Goal: Information Seeking & Learning: Learn about a topic

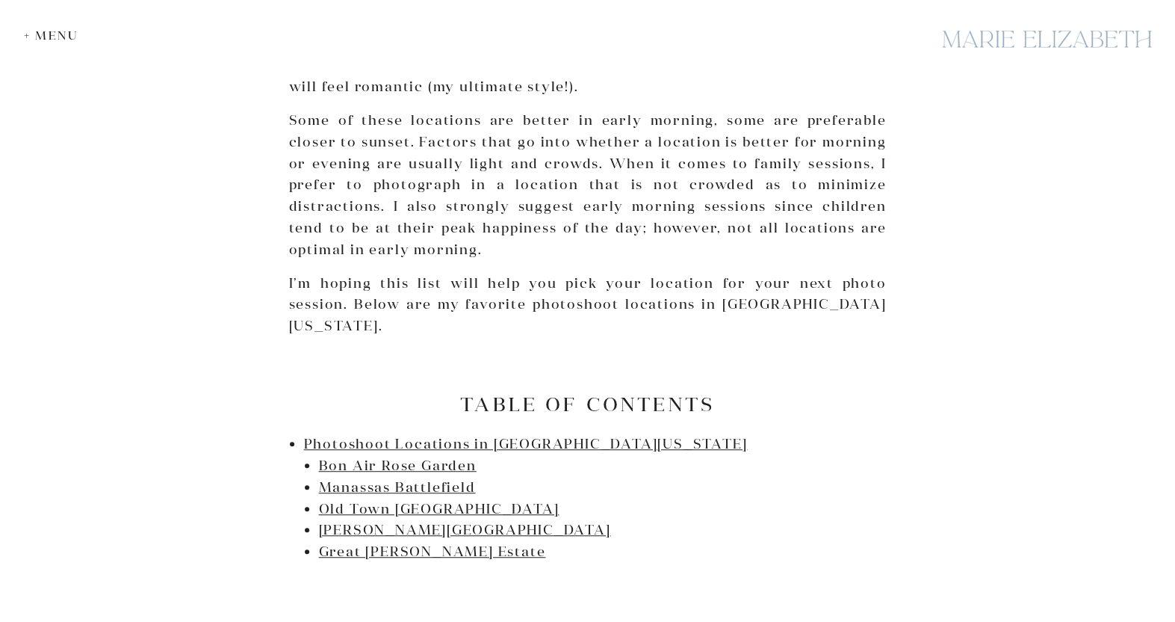
scroll to position [598, 0]
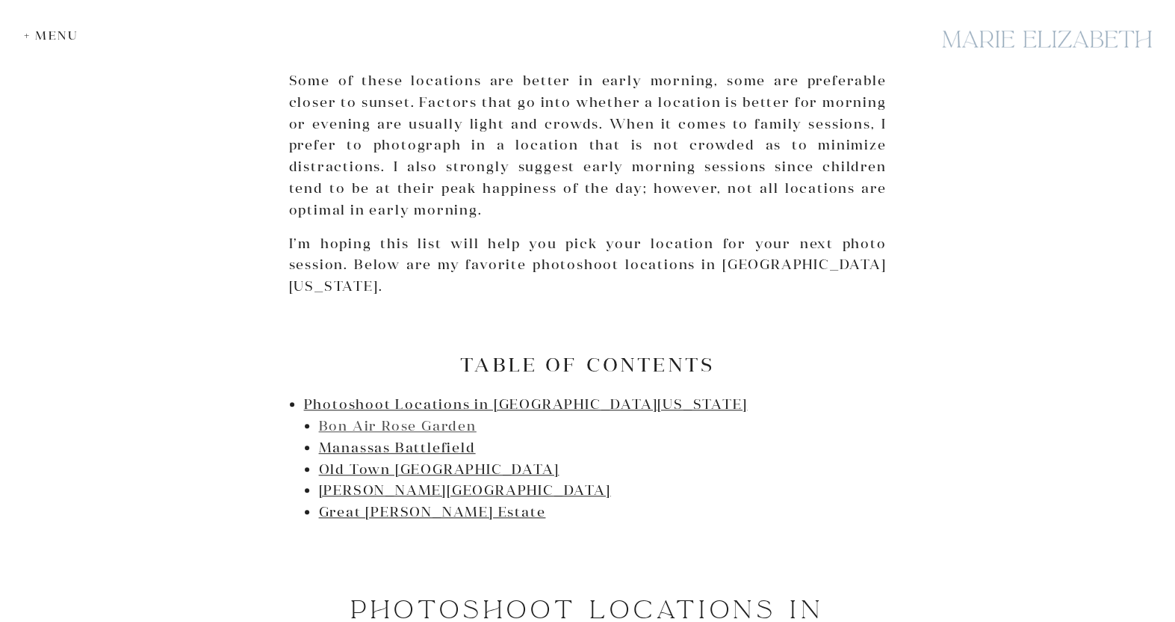
click at [447, 417] on link "Bon Air Rose Garden" at bounding box center [398, 425] width 158 height 17
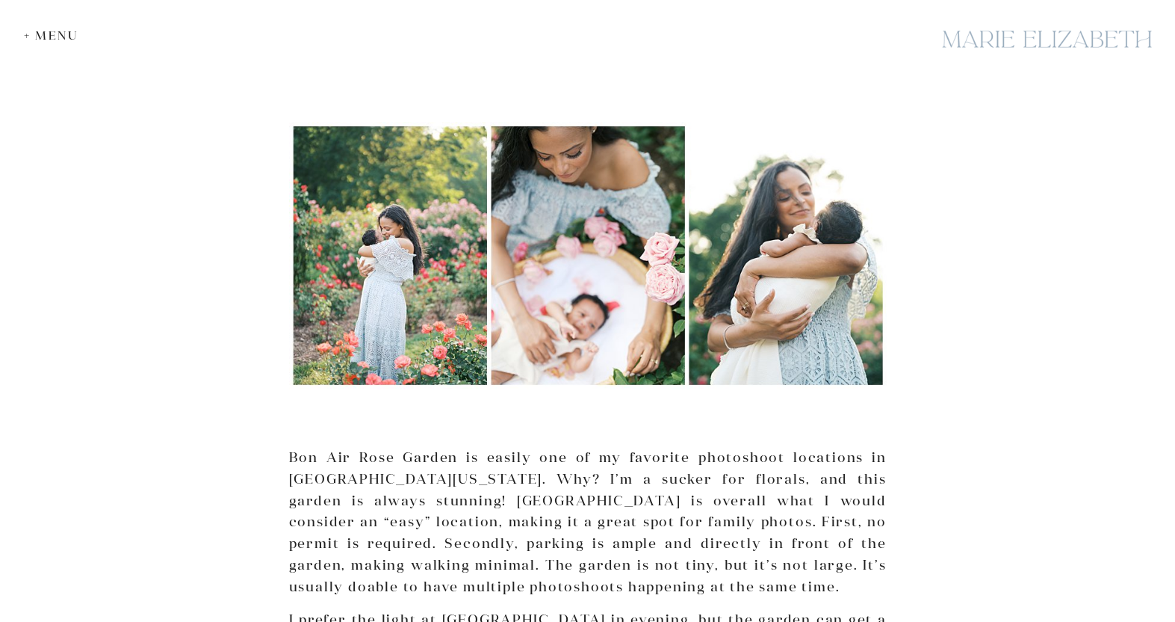
scroll to position [598, 0]
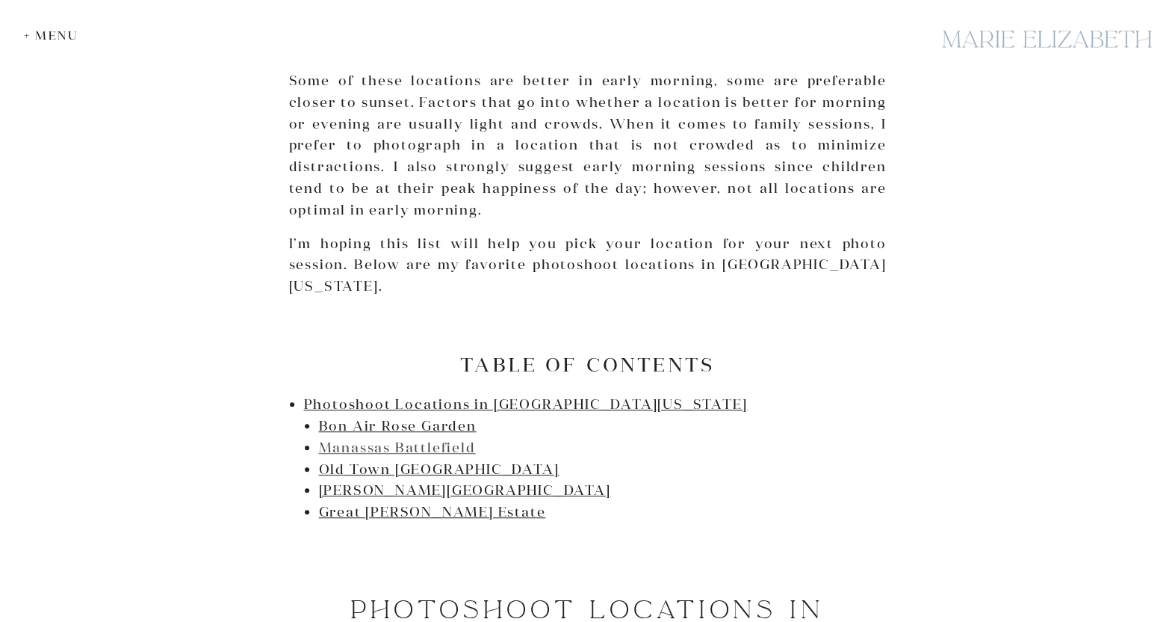
click at [395, 439] on link "Manassas Battlefield" at bounding box center [397, 447] width 157 height 17
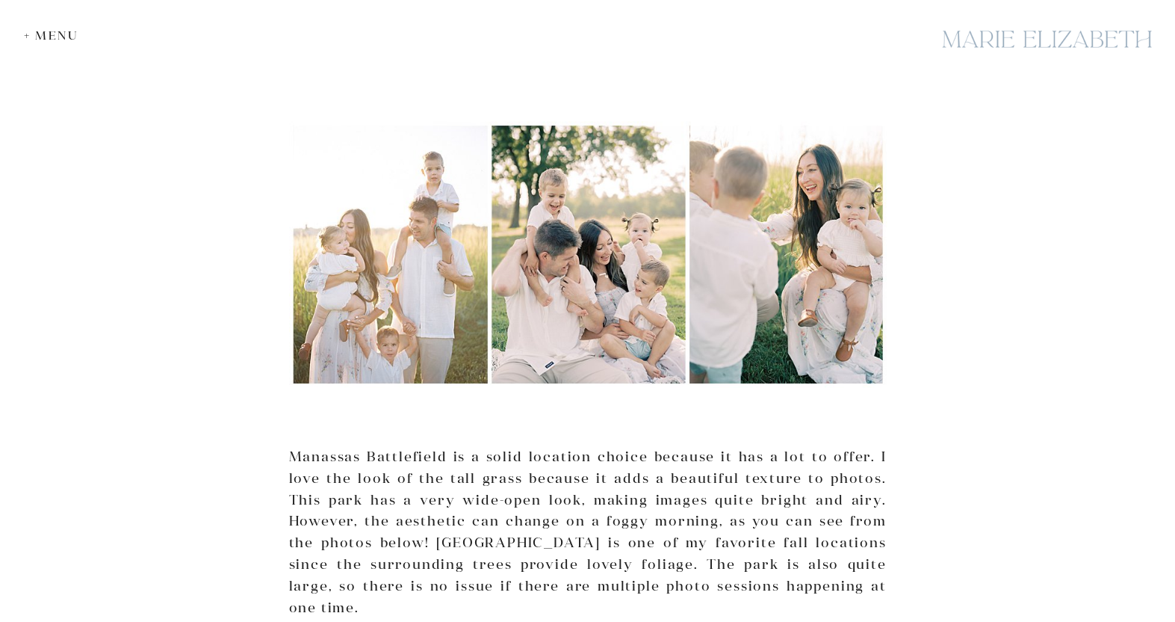
scroll to position [598, 0]
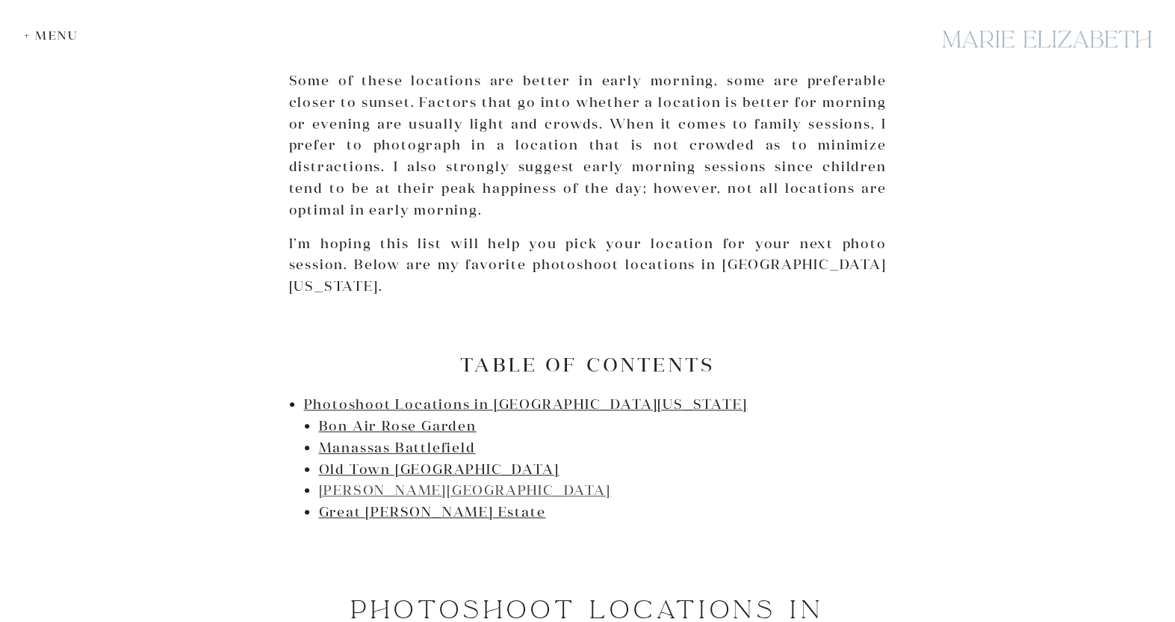
click at [384, 481] on link "[PERSON_NAME][GEOGRAPHIC_DATA]" at bounding box center [465, 489] width 292 height 17
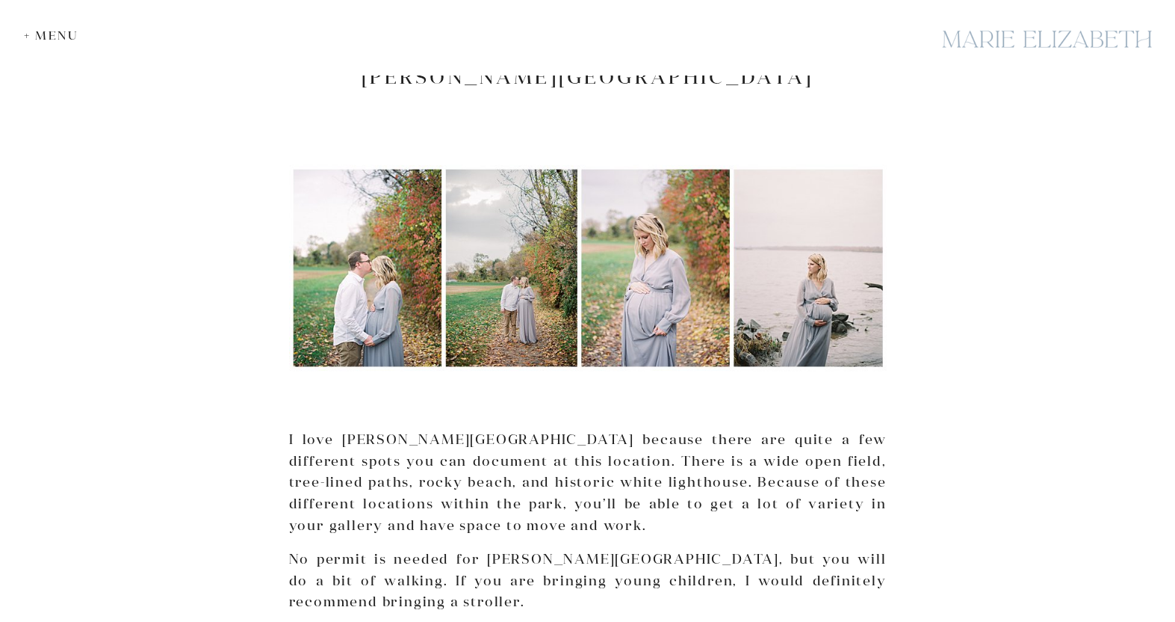
scroll to position [598, 0]
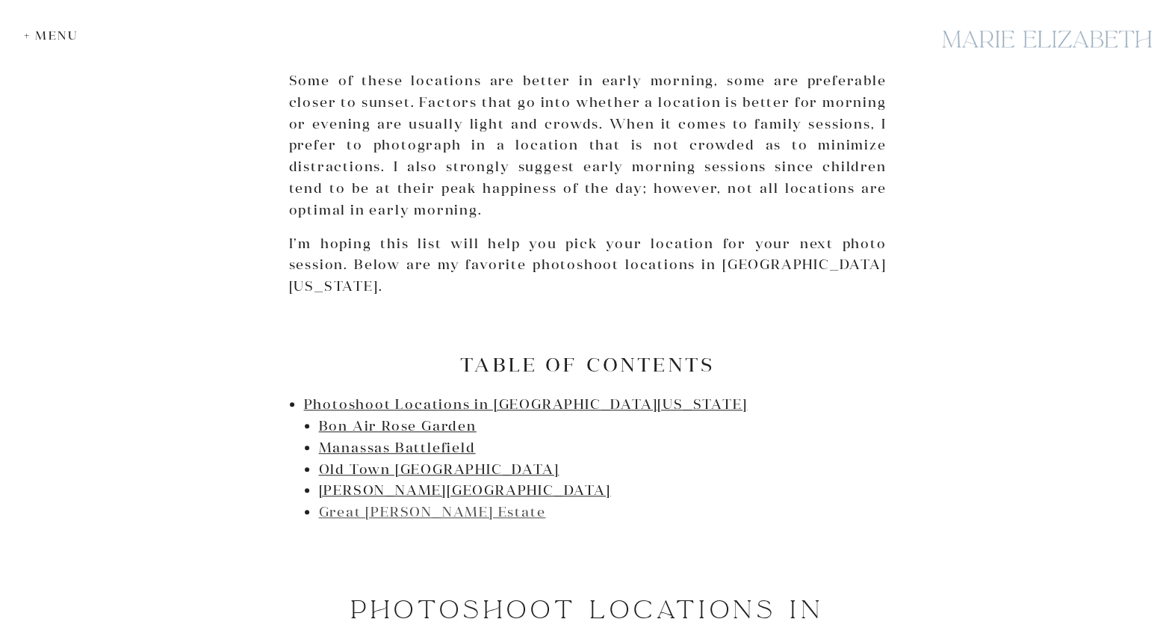
click at [402, 503] on link "Great [PERSON_NAME] Estate" at bounding box center [432, 511] width 227 height 17
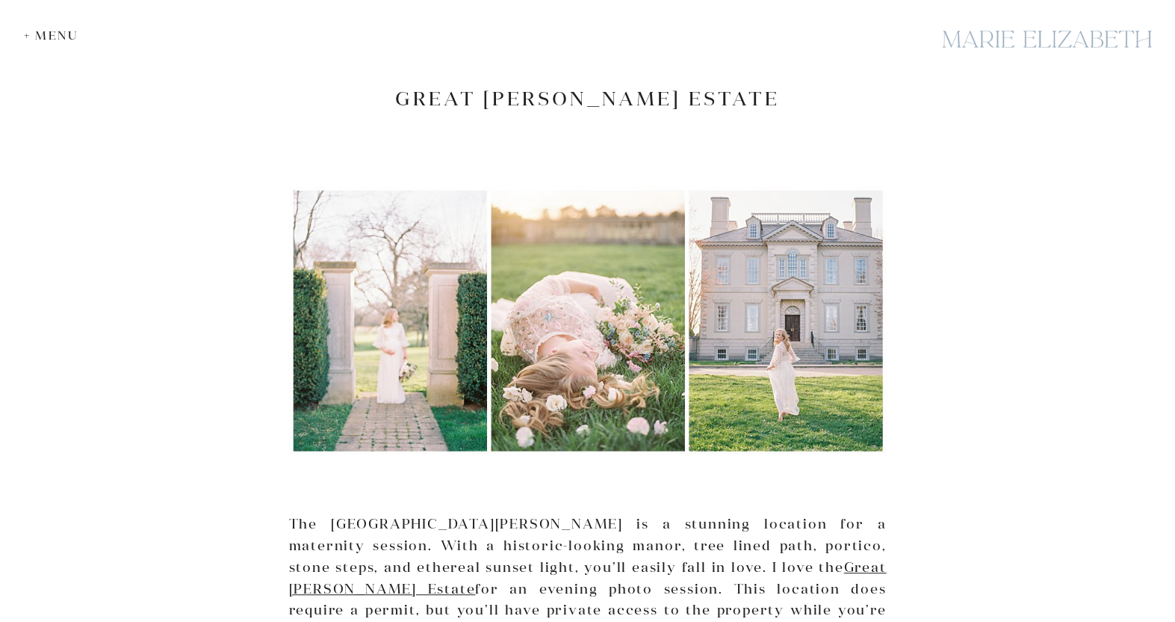
scroll to position [598, 0]
